Goal: Information Seeking & Learning: Learn about a topic

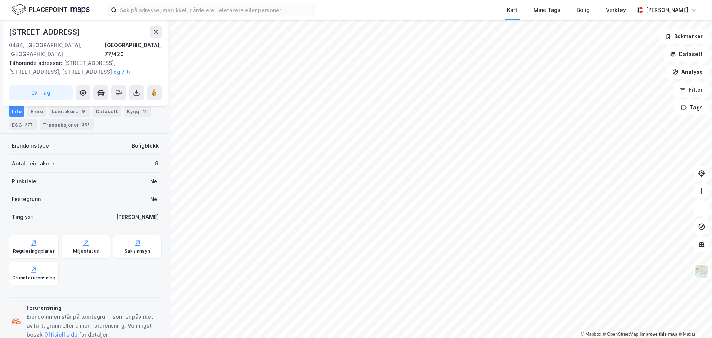
scroll to position [293, 0]
